Goal: Transaction & Acquisition: Book appointment/travel/reservation

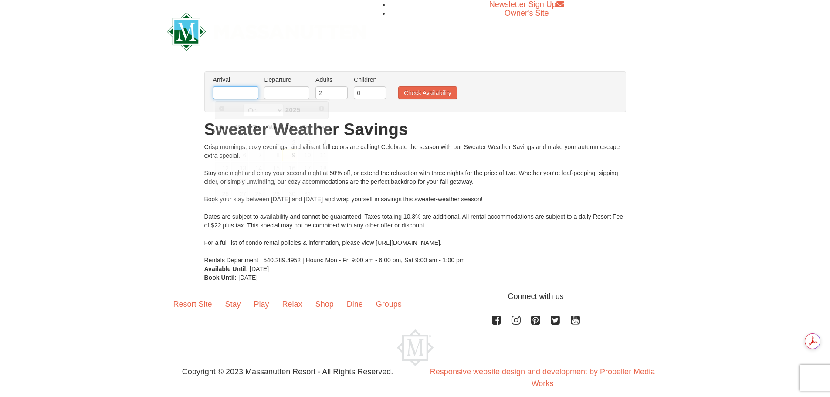
click at [245, 92] on input "text" at bounding box center [235, 92] width 45 height 13
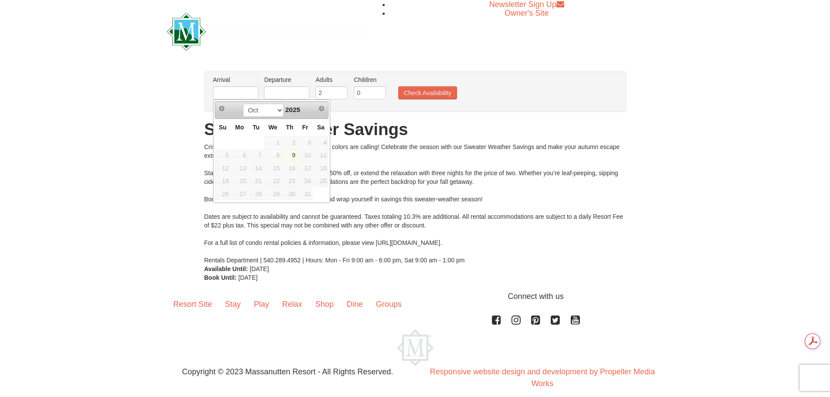
click at [278, 157] on span "8" at bounding box center [272, 155] width 17 height 12
click at [242, 169] on span "13" at bounding box center [239, 168] width 17 height 12
click at [294, 157] on link "9" at bounding box center [289, 155] width 15 height 12
type input "10/09/2025"
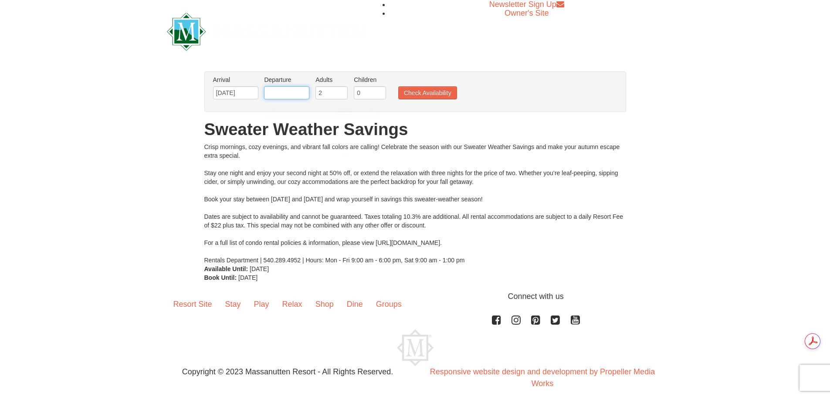
click at [301, 95] on input "text" at bounding box center [286, 92] width 45 height 13
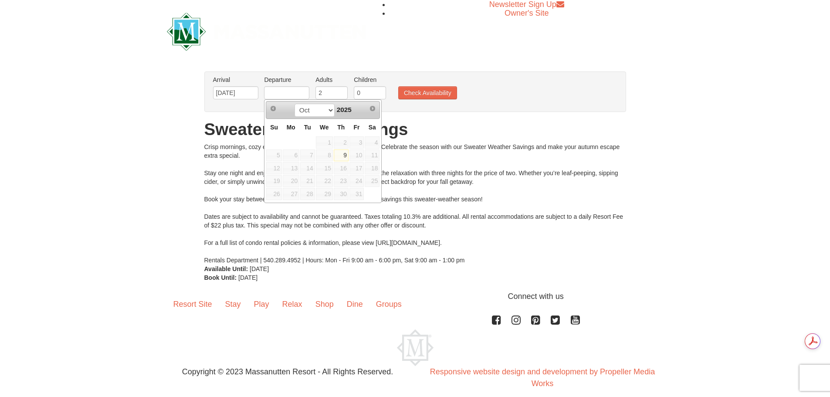
click at [274, 167] on span "12" at bounding box center [273, 168] width 15 height 12
click at [280, 90] on input "text" at bounding box center [286, 92] width 45 height 13
click at [425, 95] on button "Check Availability" at bounding box center [427, 92] width 59 height 13
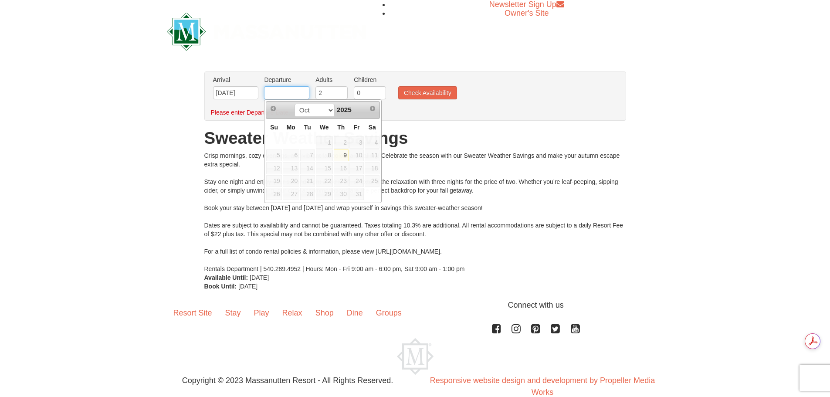
click at [289, 92] on input "text" at bounding box center [286, 92] width 45 height 13
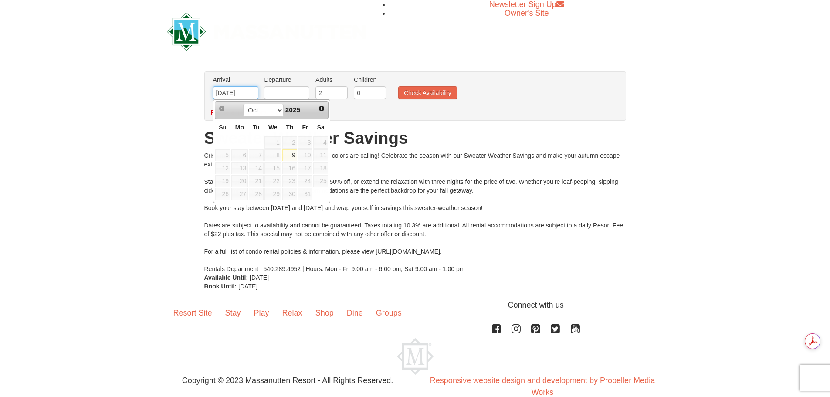
click at [235, 93] on input "10/09/2025" at bounding box center [235, 92] width 45 height 13
click at [293, 170] on span "16" at bounding box center [289, 168] width 15 height 12
drag, startPoint x: 253, startPoint y: 94, endPoint x: 206, endPoint y: 83, distance: 48.3
click at [206, 83] on div "Arrival Please format dates MM/DD/YYYY Please format dates MM/DD/YYYY 10/09/202…" at bounding box center [415, 95] width 422 height 49
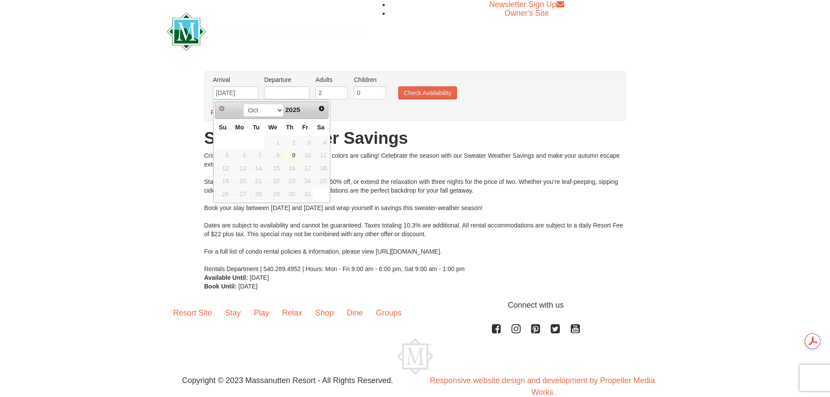
click at [506, 115] on div "Please enter Departure Date." at bounding box center [410, 112] width 399 height 9
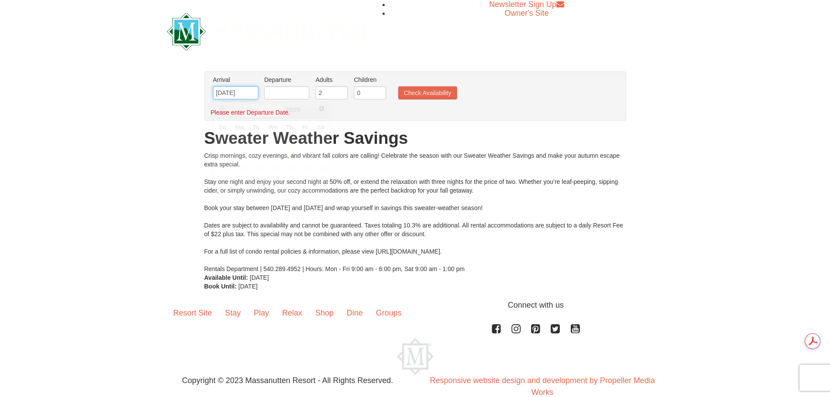
click at [251, 91] on input "10/09/2025" at bounding box center [235, 92] width 45 height 13
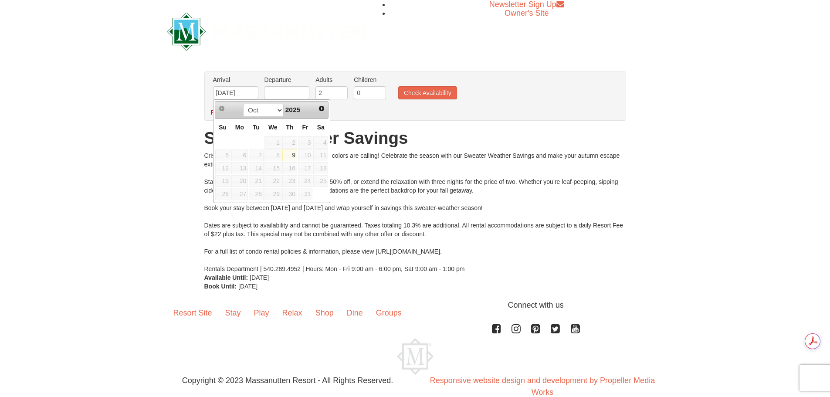
click at [258, 167] on span "14" at bounding box center [256, 168] width 15 height 12
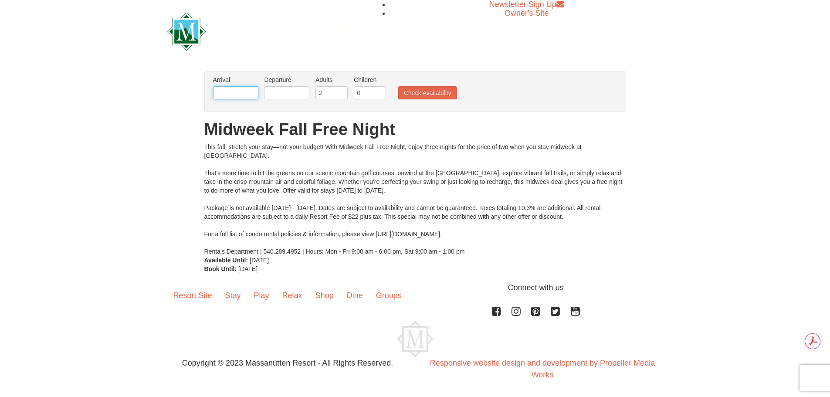
click at [231, 90] on input "text" at bounding box center [235, 92] width 45 height 13
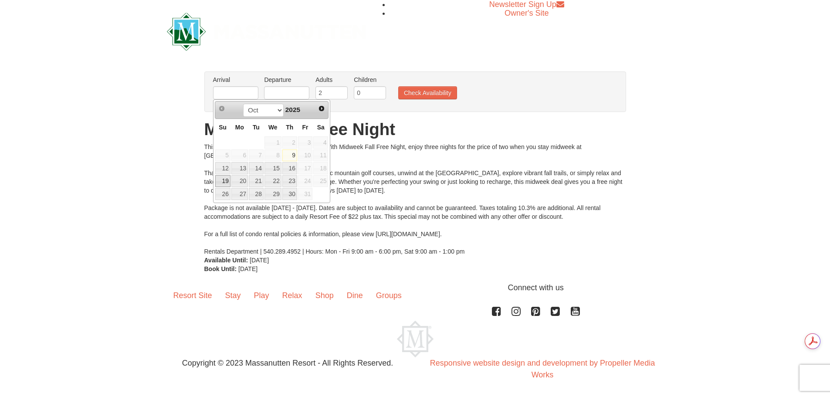
click at [226, 181] on link "19" at bounding box center [222, 181] width 15 height 12
type input "[DATE]"
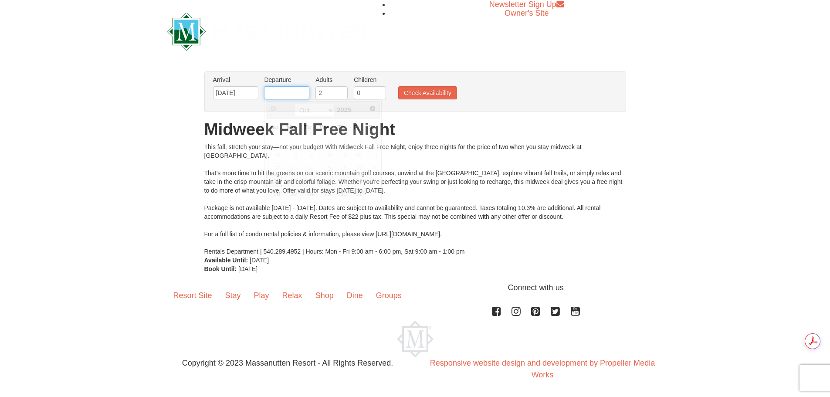
click at [306, 91] on input "text" at bounding box center [286, 92] width 45 height 13
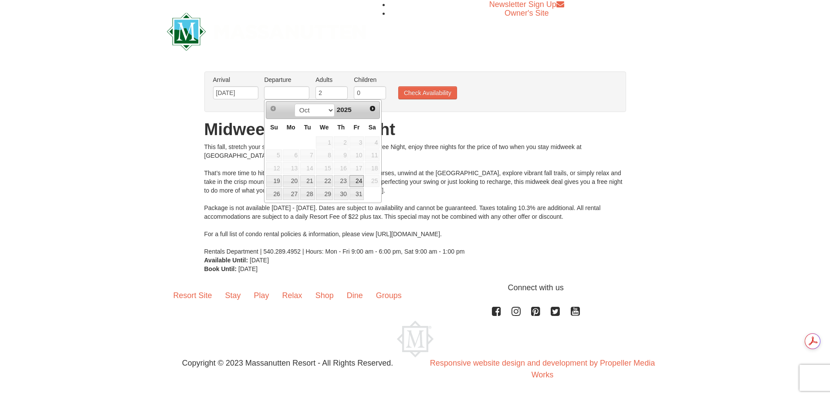
click at [361, 180] on link "24" at bounding box center [356, 181] width 15 height 12
type input "[DATE]"
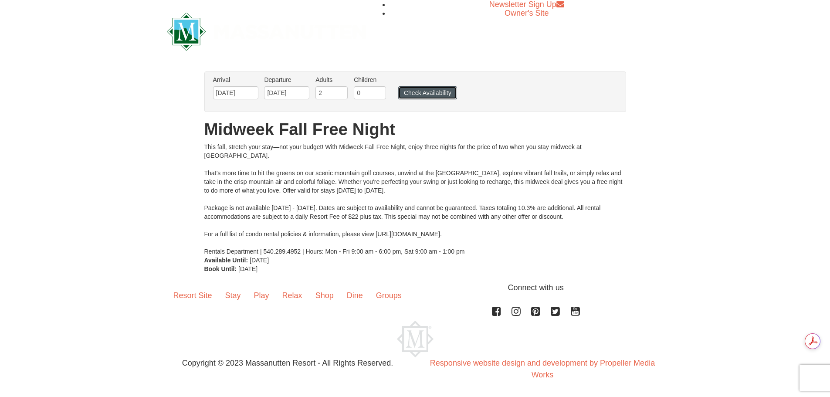
click at [414, 96] on button "Check Availability" at bounding box center [427, 92] width 59 height 13
